Goal: Book appointment/travel/reservation

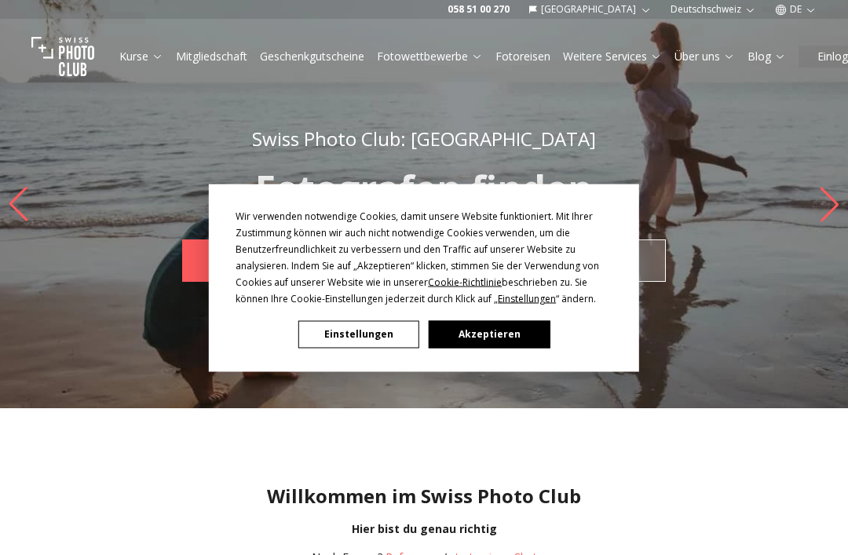
click at [489, 337] on button "Akzeptieren" at bounding box center [488, 333] width 121 height 27
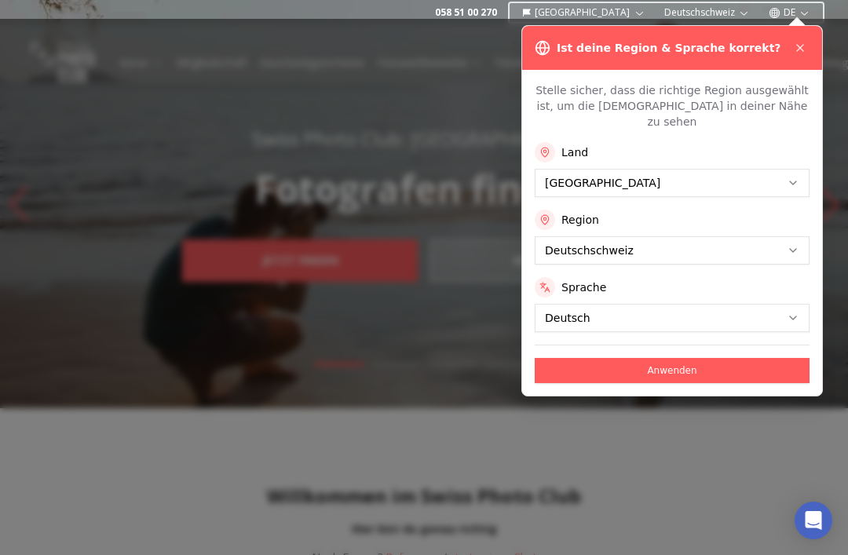
click at [847, 152] on div at bounding box center [424, 287] width 848 height 536
click at [685, 358] on button "Anwenden" at bounding box center [671, 370] width 275 height 25
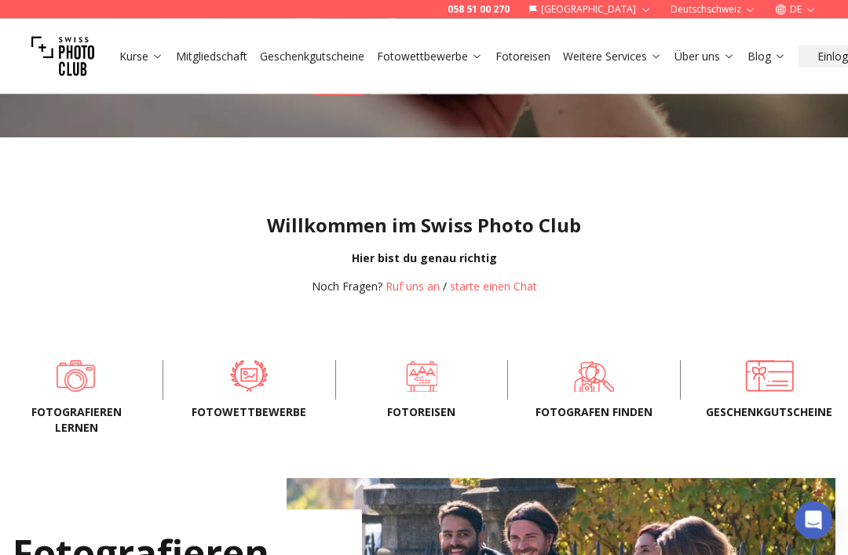
scroll to position [271, 0]
click at [447, 390] on span at bounding box center [422, 375] width 122 height 31
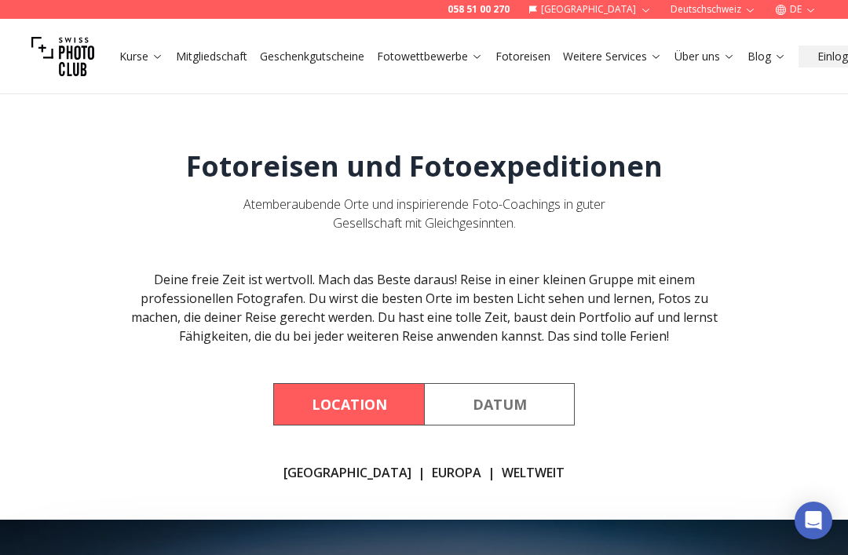
click at [523, 405] on button "Datum" at bounding box center [499, 404] width 151 height 42
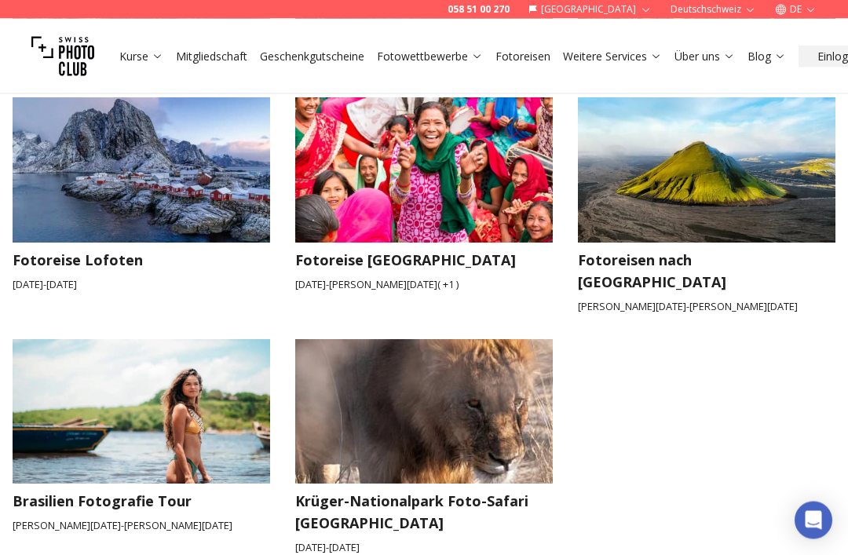
scroll to position [1049, 0]
click at [767, 206] on img at bounding box center [706, 169] width 283 height 159
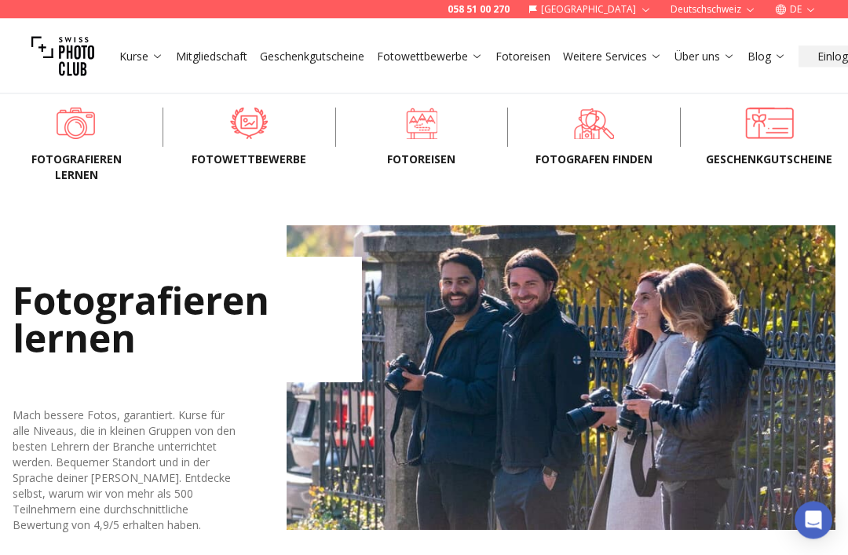
scroll to position [513, 0]
